Goal: Task Accomplishment & Management: Use online tool/utility

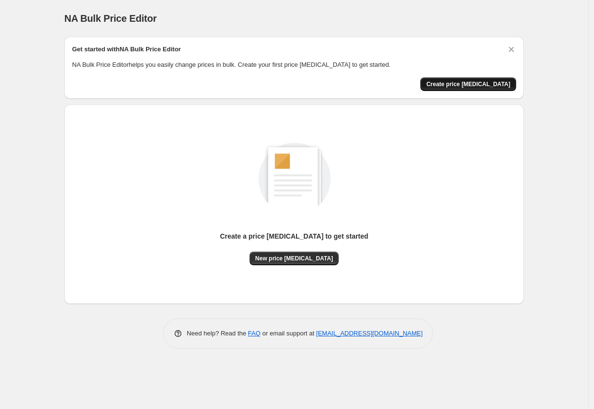
click at [493, 81] on span "Create price [MEDICAL_DATA]" at bounding box center [468, 84] width 84 height 8
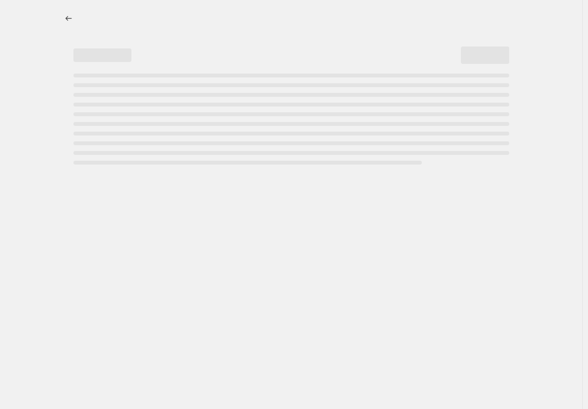
select select "percentage"
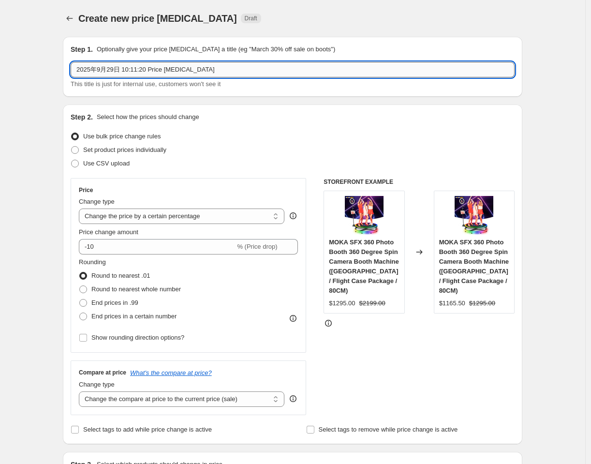
click at [188, 70] on input "2025年9月29日 10:11:20 Price [MEDICAL_DATA]" at bounding box center [293, 69] width 444 height 15
click at [130, 70] on input "2025年9月29日 10:11:20 Price [MEDICAL_DATA]" at bounding box center [293, 69] width 444 height 15
click at [102, 69] on input "2025年9月29日 10:11:20 Price [MEDICAL_DATA]" at bounding box center [293, 69] width 444 height 15
click at [242, 73] on input "2025年9月29日 10:11:20 Price [MEDICAL_DATA]" at bounding box center [293, 69] width 444 height 15
click at [101, 69] on input "2025年9月29日 10:11:20 Price [MEDICAL_DATA]" at bounding box center [293, 69] width 444 height 15
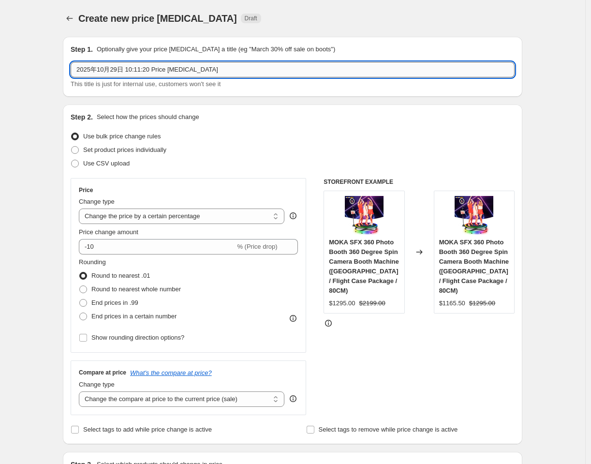
drag, startPoint x: 107, startPoint y: 70, endPoint x: 101, endPoint y: 70, distance: 5.8
click at [101, 70] on input "2025年10月29日 10:11:20 Price [MEDICAL_DATA]" at bounding box center [293, 69] width 444 height 15
drag, startPoint x: 118, startPoint y: 68, endPoint x: 111, endPoint y: 70, distance: 7.4
click at [111, 70] on input "2025年9月29日 10:11:20 Price [MEDICAL_DATA]" at bounding box center [293, 69] width 444 height 15
drag, startPoint x: 118, startPoint y: 68, endPoint x: 111, endPoint y: 70, distance: 7.6
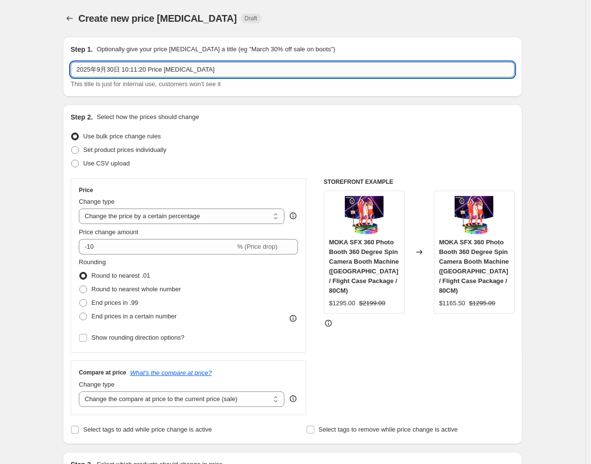
click at [111, 70] on input "2025年9月30日 10:11:20 Price [MEDICAL_DATA]" at bounding box center [293, 69] width 444 height 15
type input "2025年9月30日 10:11:20 Price [MEDICAL_DATA]"
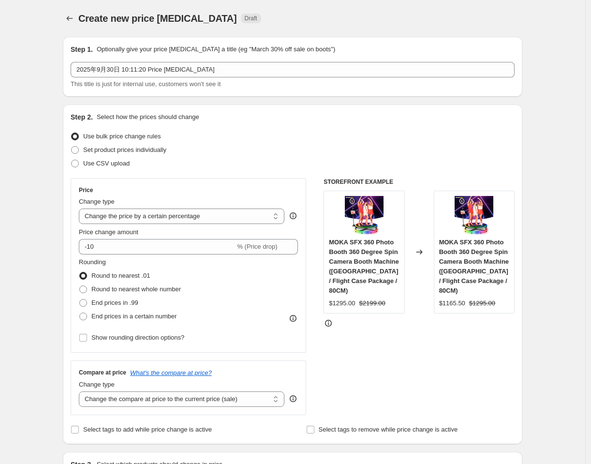
click at [255, 212] on select "Change the price to a certain amount Change the price by a certain amount Chang…" at bounding box center [181, 215] width 205 height 15
click at [128, 219] on select "Change the price to a certain amount Change the price by a certain amount Chang…" at bounding box center [181, 215] width 205 height 15
select select "no_change"
click at [81, 208] on select "Change the price to a certain amount Change the price by a certain amount Chang…" at bounding box center [181, 215] width 205 height 15
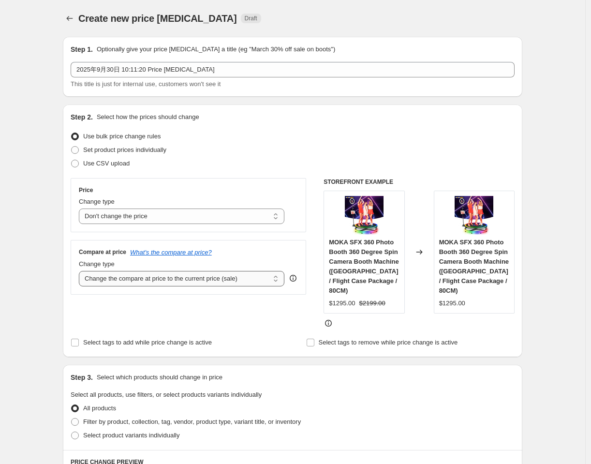
click at [247, 282] on select "Change the compare at price to the current price (sale) Change the compare at p…" at bounding box center [181, 278] width 205 height 15
click at [175, 273] on select "Change the compare at price to the current price (sale) Change the compare at p…" at bounding box center [181, 278] width 205 height 15
select select "percentage"
click at [81, 271] on select "Change the compare at price to the current price (sale) Change the compare at p…" at bounding box center [181, 278] width 205 height 15
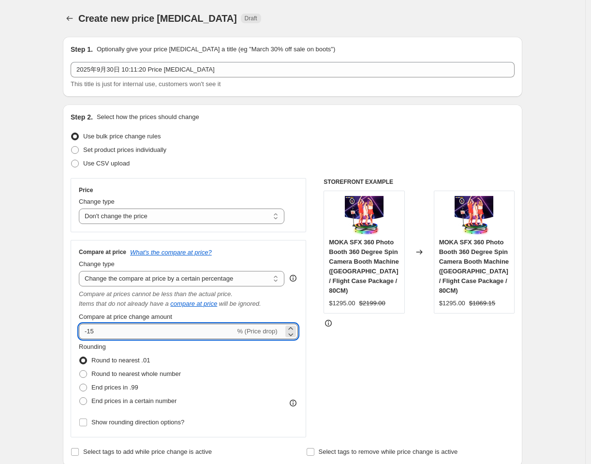
click at [132, 329] on input "-15" at bounding box center [157, 330] width 156 height 15
drag, startPoint x: 112, startPoint y: 332, endPoint x: 93, endPoint y: 330, distance: 18.4
click at [93, 330] on input "-15" at bounding box center [157, 330] width 156 height 15
type input "-10"
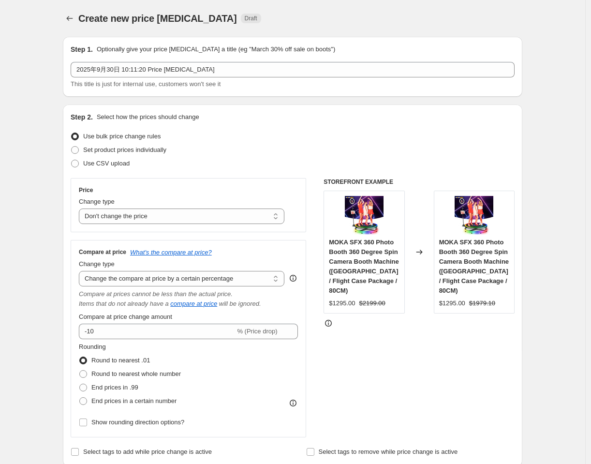
click at [346, 343] on div "STOREFRONT EXAMPLE MOKA SFX 360 Photo Booth 360 Degree Spin Camera Booth Machin…" at bounding box center [418, 307] width 191 height 259
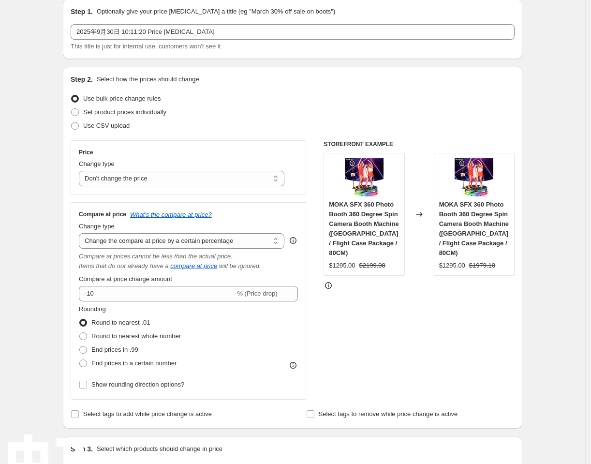
scroll to position [38, 0]
click at [87, 338] on span at bounding box center [83, 336] width 8 height 8
click at [80, 333] on input "Round to nearest whole number" at bounding box center [79, 332] width 0 height 0
radio input "true"
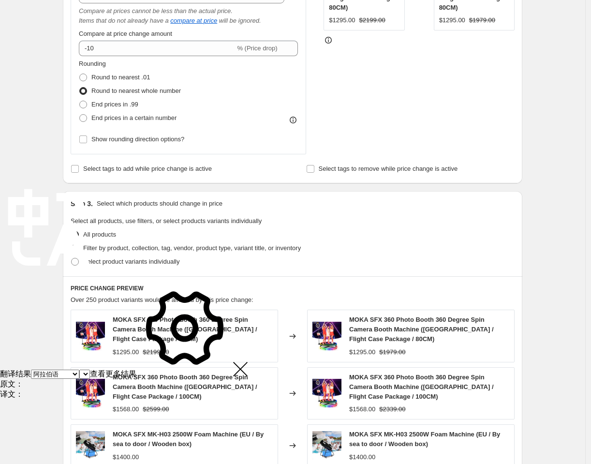
scroll to position [293, 0]
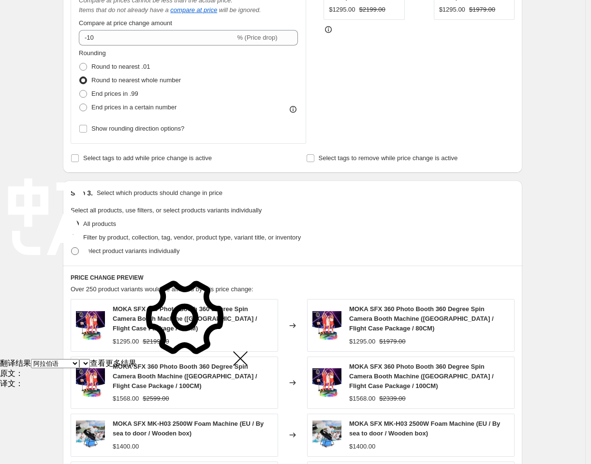
click at [93, 251] on span "Select product variants individually" at bounding box center [131, 250] width 96 height 7
click at [72, 248] on input "Select product variants individually" at bounding box center [71, 247] width 0 height 0
radio input "true"
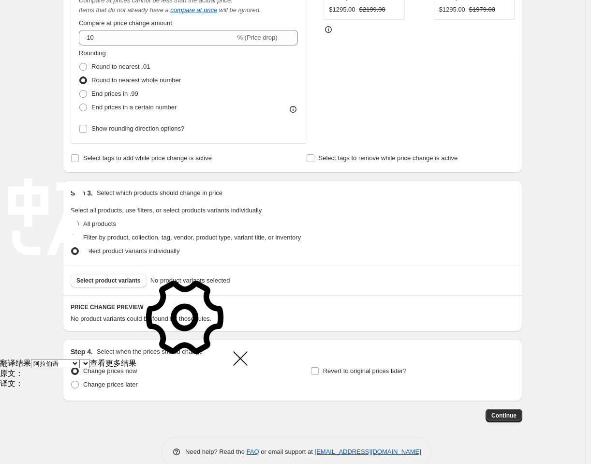
click at [79, 222] on span at bounding box center [75, 224] width 8 height 8
click at [72, 220] on input "All products" at bounding box center [71, 220] width 0 height 0
radio input "true"
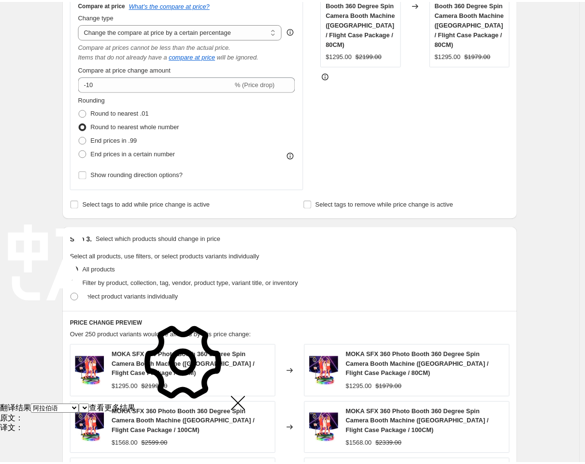
scroll to position [231, 0]
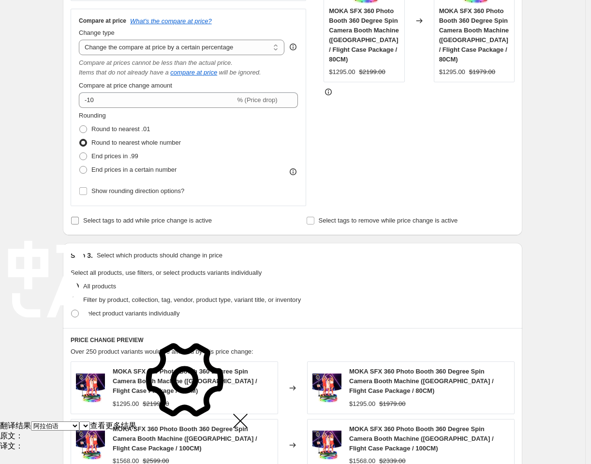
click at [83, 221] on label "Select tags to add while price change is active" at bounding box center [141, 221] width 141 height 14
click at [79, 221] on input "Select tags to add while price change is active" at bounding box center [75, 221] width 8 height 8
checkbox input "true"
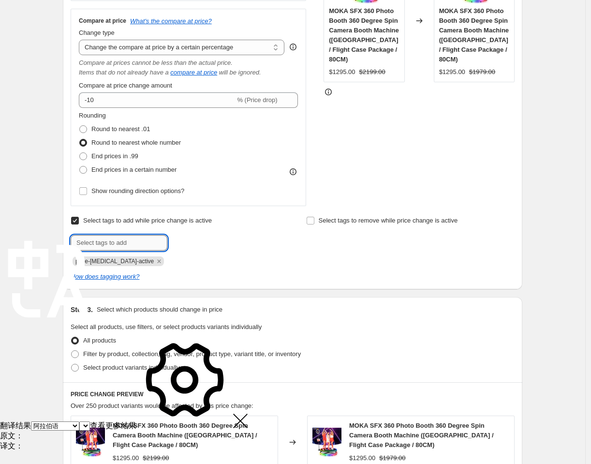
click at [136, 243] on input "text" at bounding box center [119, 242] width 97 height 15
